Goal: Information Seeking & Learning: Learn about a topic

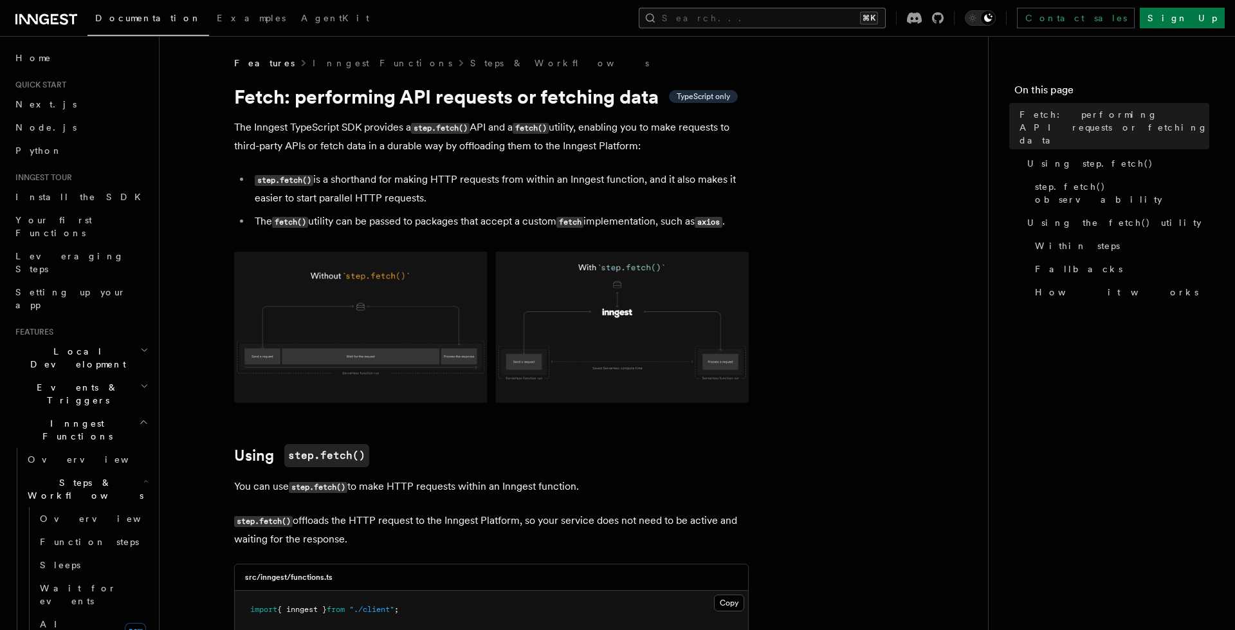
click at [768, 28] on button "Search... ⌘K" at bounding box center [762, 18] width 247 height 21
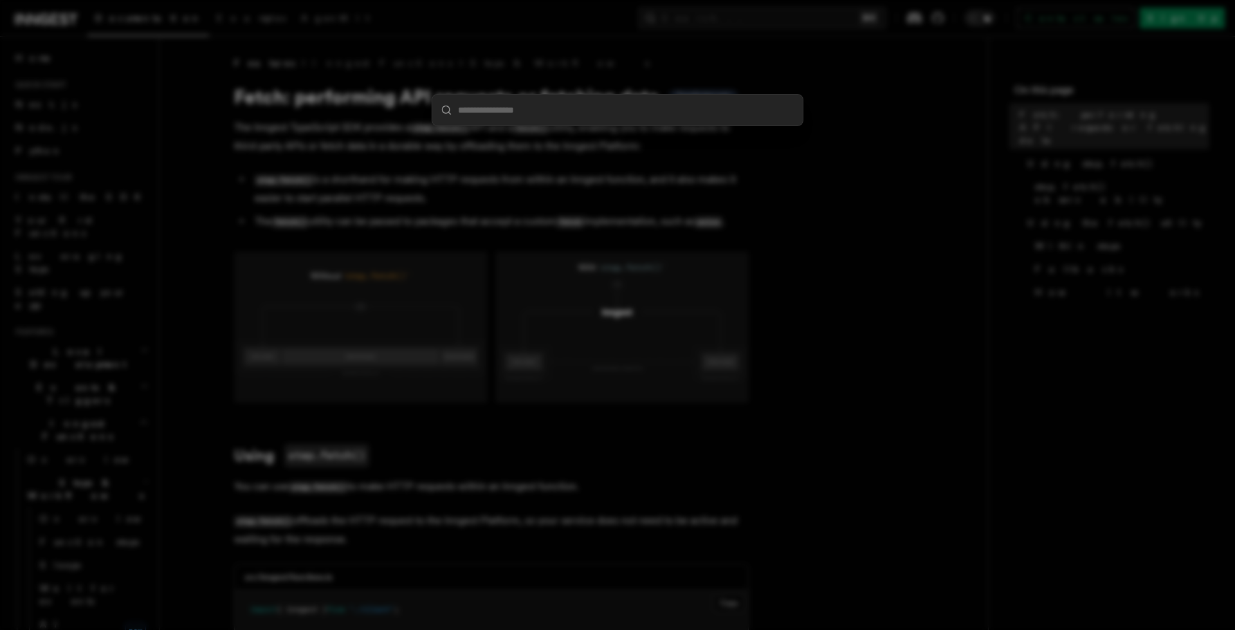
type input "*"
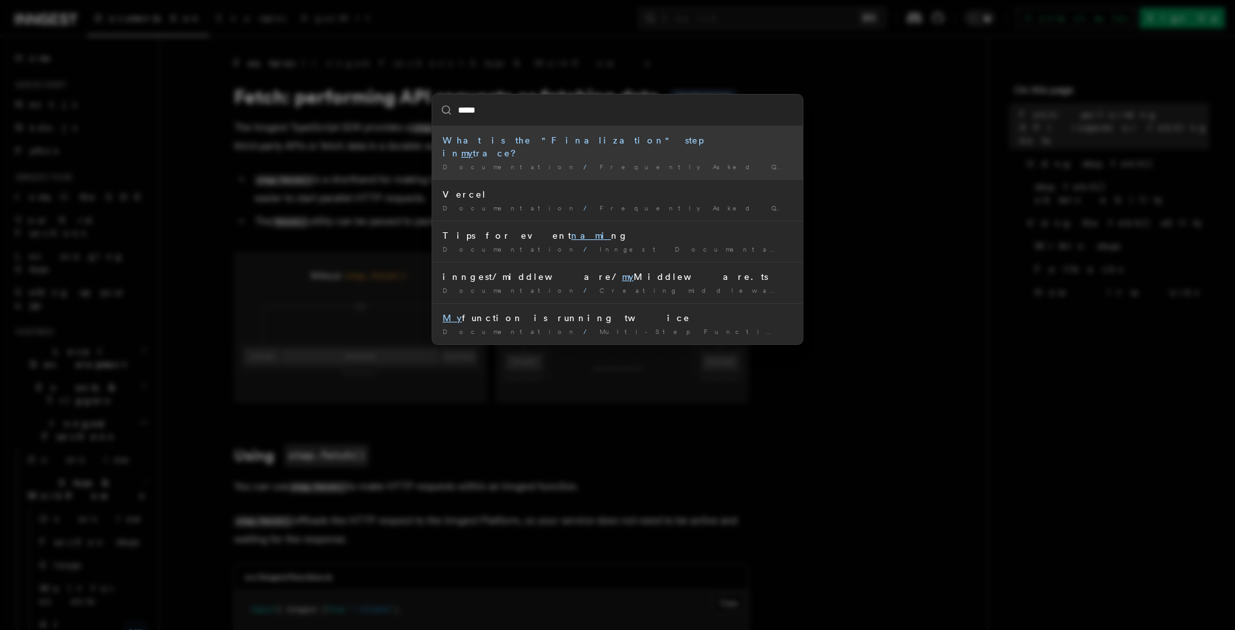
type input "******"
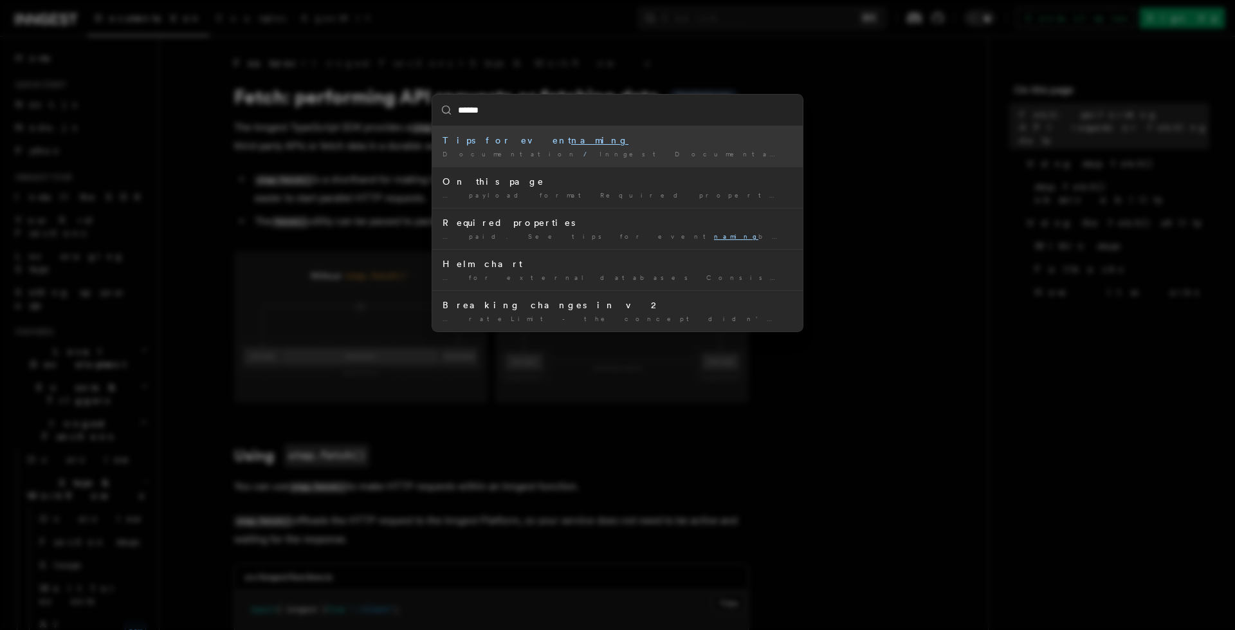
click at [578, 145] on div "Tips for event naming" at bounding box center [618, 140] width 350 height 13
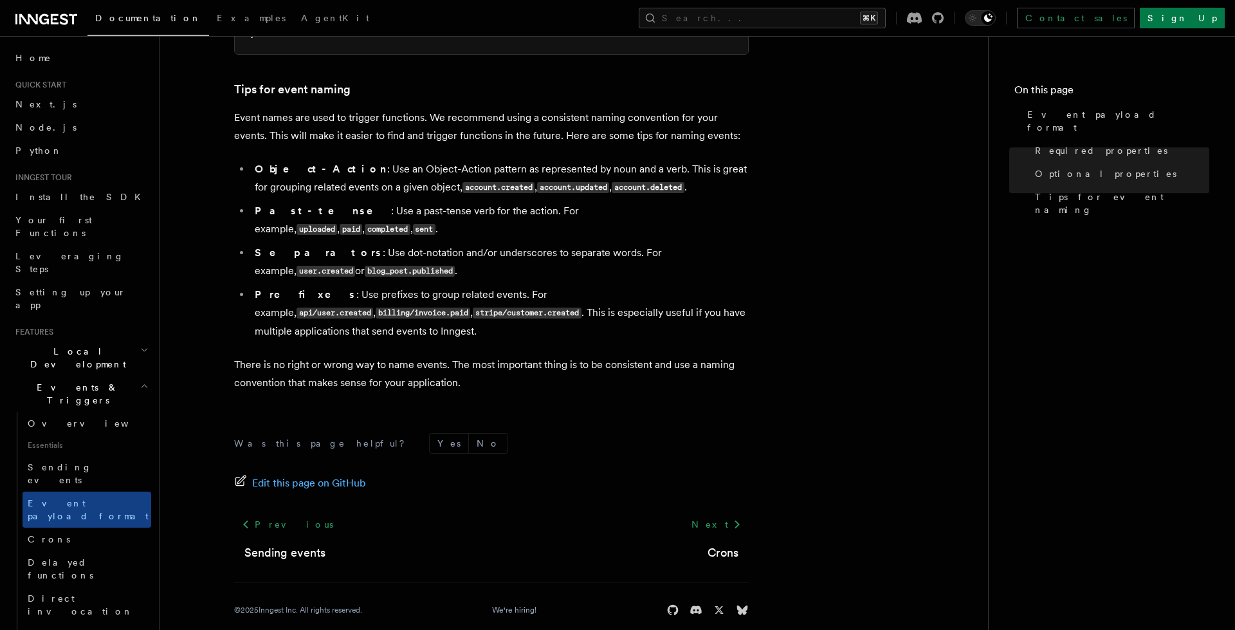
scroll to position [811, 0]
click at [365, 138] on p "Event names are used to trigger functions. We recommend using a consistent nami…" at bounding box center [491, 126] width 515 height 36
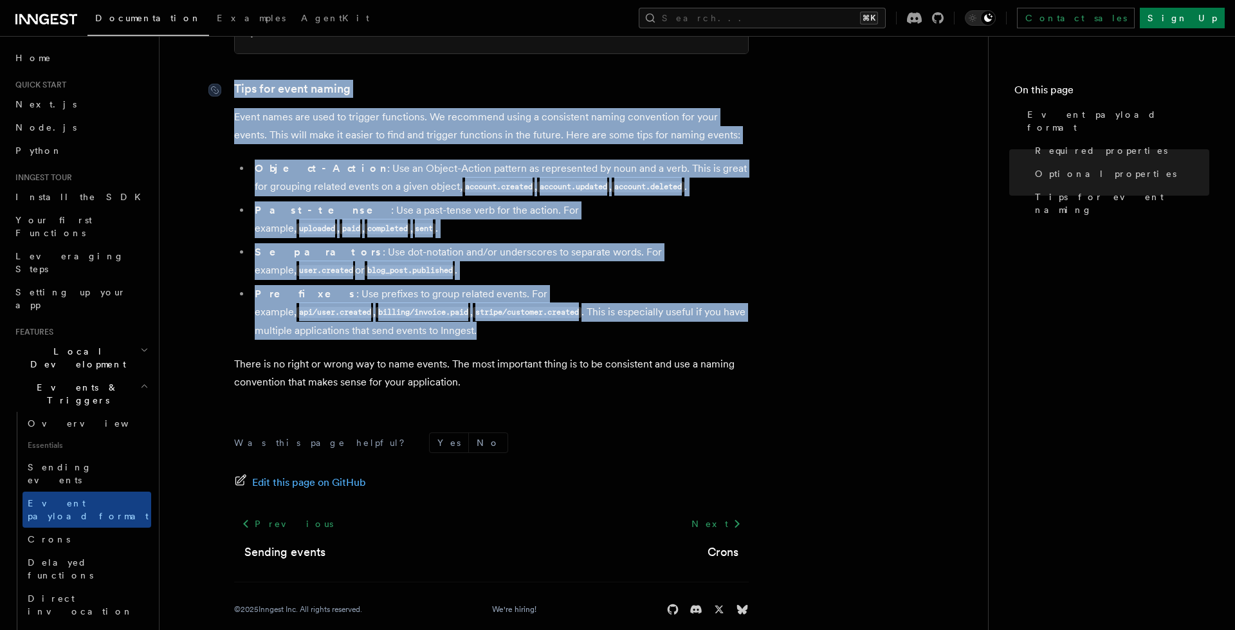
drag, startPoint x: 296, startPoint y: 318, endPoint x: 226, endPoint y: 88, distance: 239.9
copy article "Tips for event naming Event names are used to trigger functions. We recommend u…"
